Goal: Information Seeking & Learning: Learn about a topic

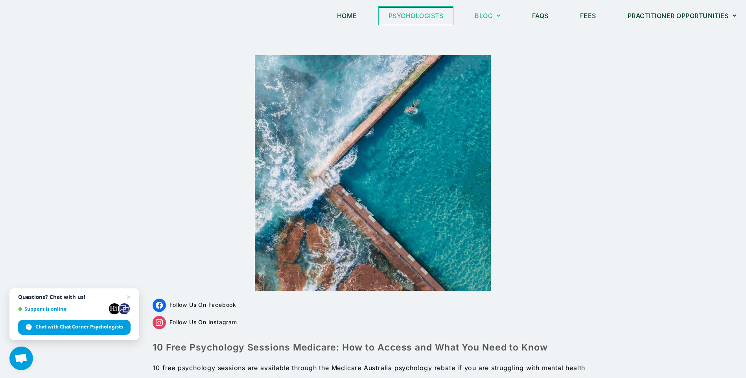
click at [442, 15] on link "Psychologists" at bounding box center [416, 16] width 75 height 18
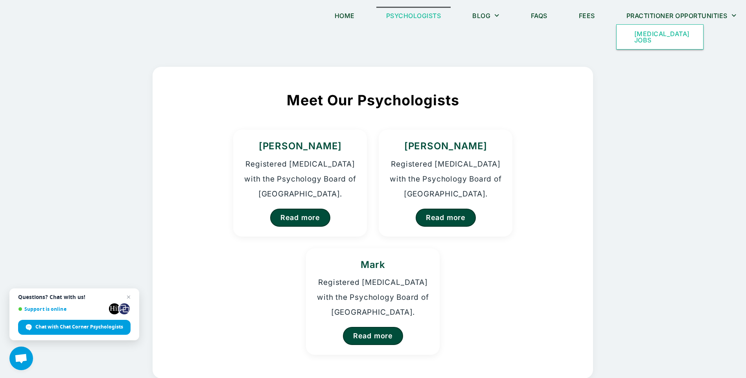
click at [646, 39] on link "[MEDICAL_DATA] Jobs" at bounding box center [660, 37] width 87 height 24
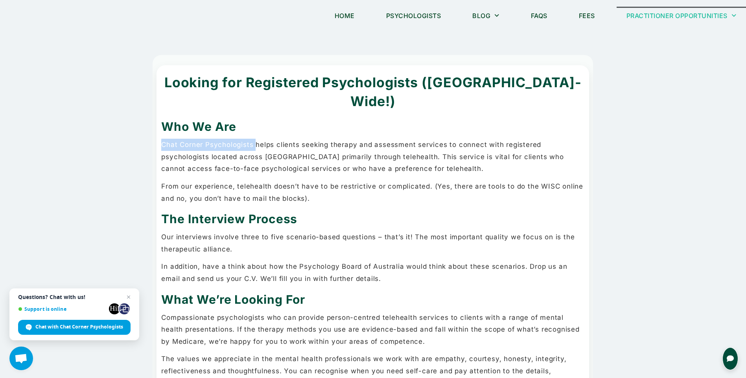
drag, startPoint x: 161, startPoint y: 124, endPoint x: 255, endPoint y: 125, distance: 94.4
drag, startPoint x: 255, startPoint y: 125, endPoint x: 251, endPoint y: 124, distance: 4.0
click at [321, 180] on p "From our experience, telehealth doesn’t have to be restrictive or complicated. …" at bounding box center [372, 192] width 423 height 24
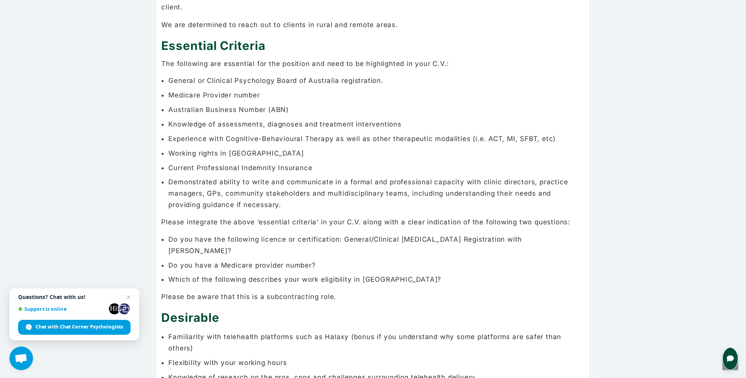
scroll to position [567, 0]
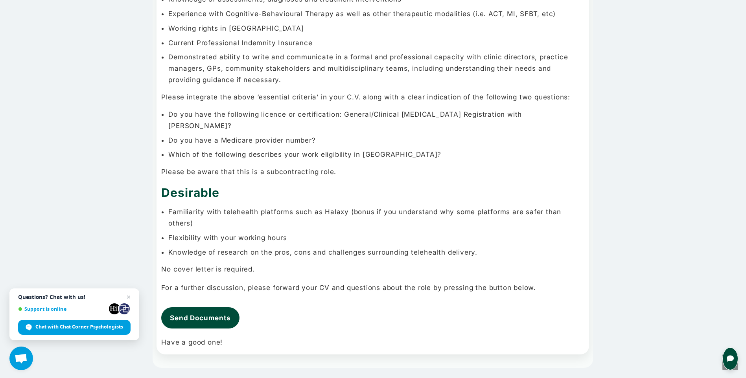
click at [333, 206] on li "Familiarity with telehealth platforms such as Halaxy (bonus if you understand w…" at bounding box center [376, 217] width 416 height 23
click at [332, 206] on li "Familiarity with telehealth platforms such as Halaxy (bonus if you understand w…" at bounding box center [376, 217] width 416 height 23
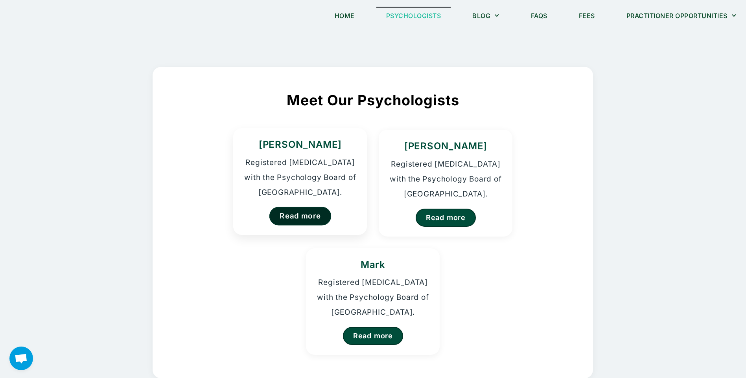
click at [312, 219] on link "Read more" at bounding box center [300, 216] width 62 height 18
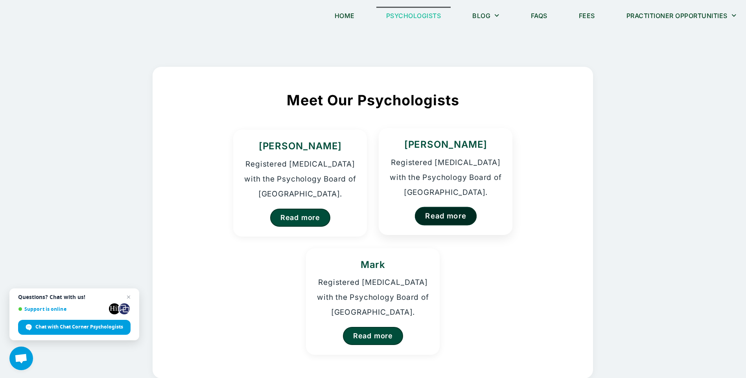
click at [455, 217] on link "Read more" at bounding box center [446, 216] width 62 height 18
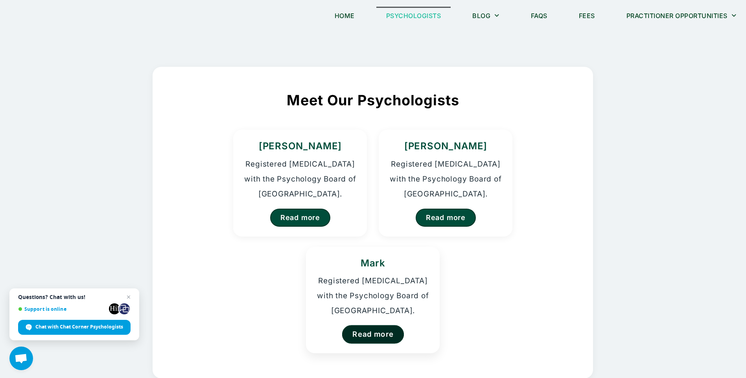
click at [385, 338] on link "Read more" at bounding box center [373, 334] width 62 height 18
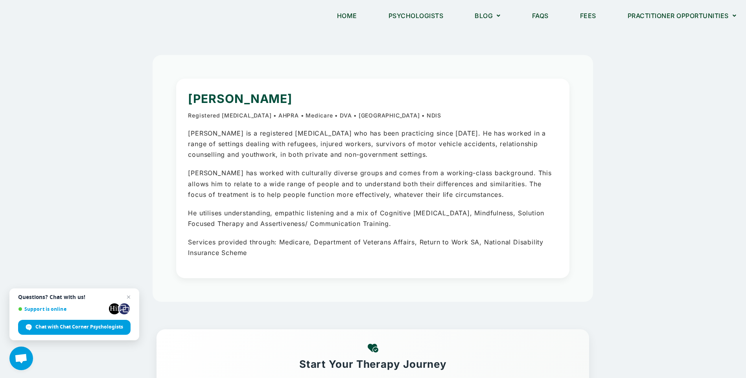
drag, startPoint x: 323, startPoint y: 2, endPoint x: 115, endPoint y: 94, distance: 227.1
click at [115, 94] on section "[PERSON_NAME] Registered [MEDICAL_DATA] • AHPRA • Medicare • DVA • [GEOGRAPHIC_…" at bounding box center [372, 268] width 671 height 434
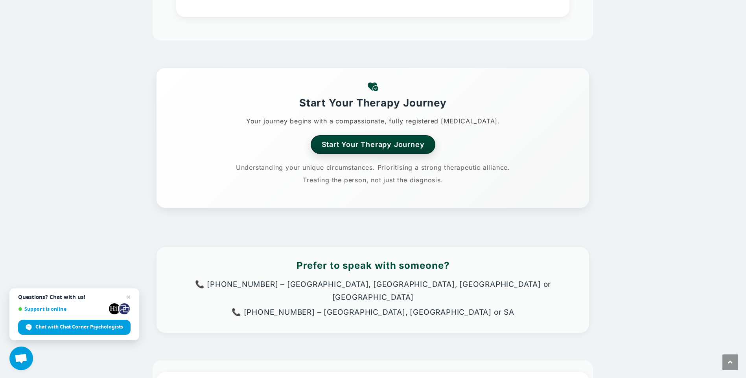
scroll to position [275, 0]
